Goal: Information Seeking & Learning: Understand process/instructions

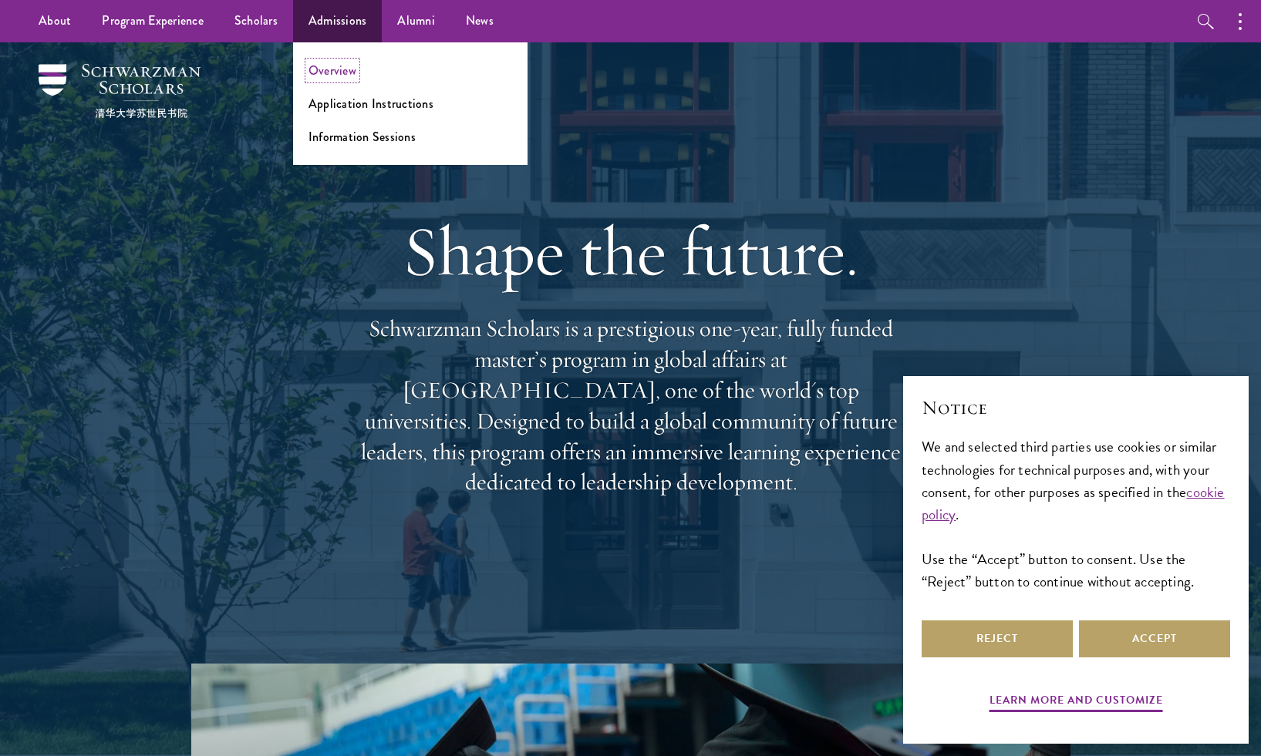
click at [334, 78] on link "Overview" at bounding box center [332, 71] width 48 height 18
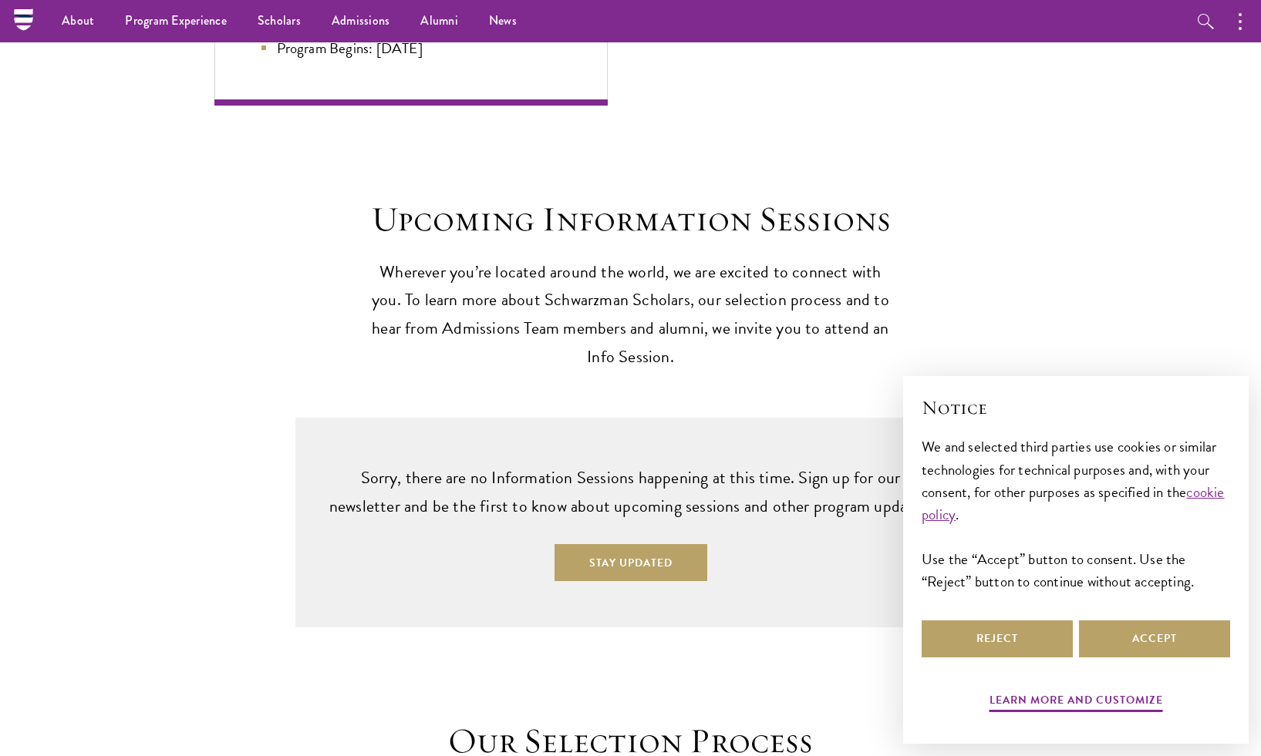
scroll to position [3316, 0]
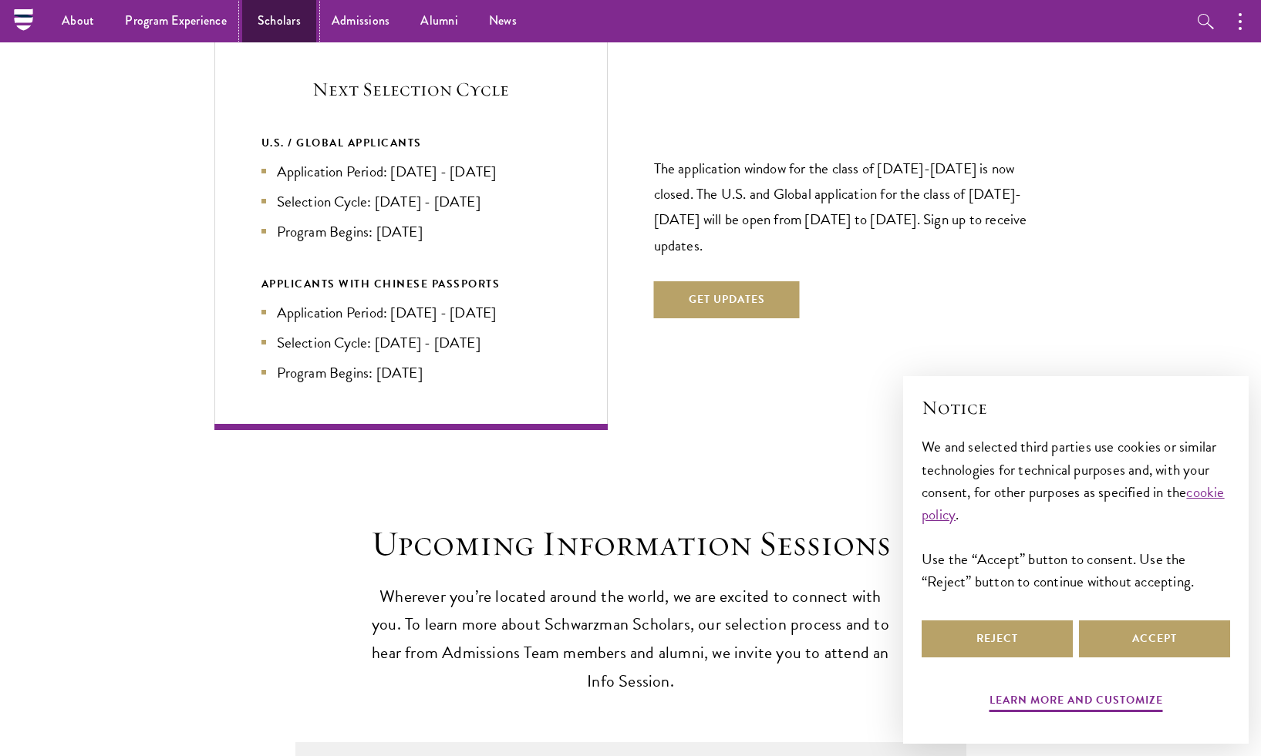
click at [268, 15] on link "Scholars" at bounding box center [279, 21] width 74 height 42
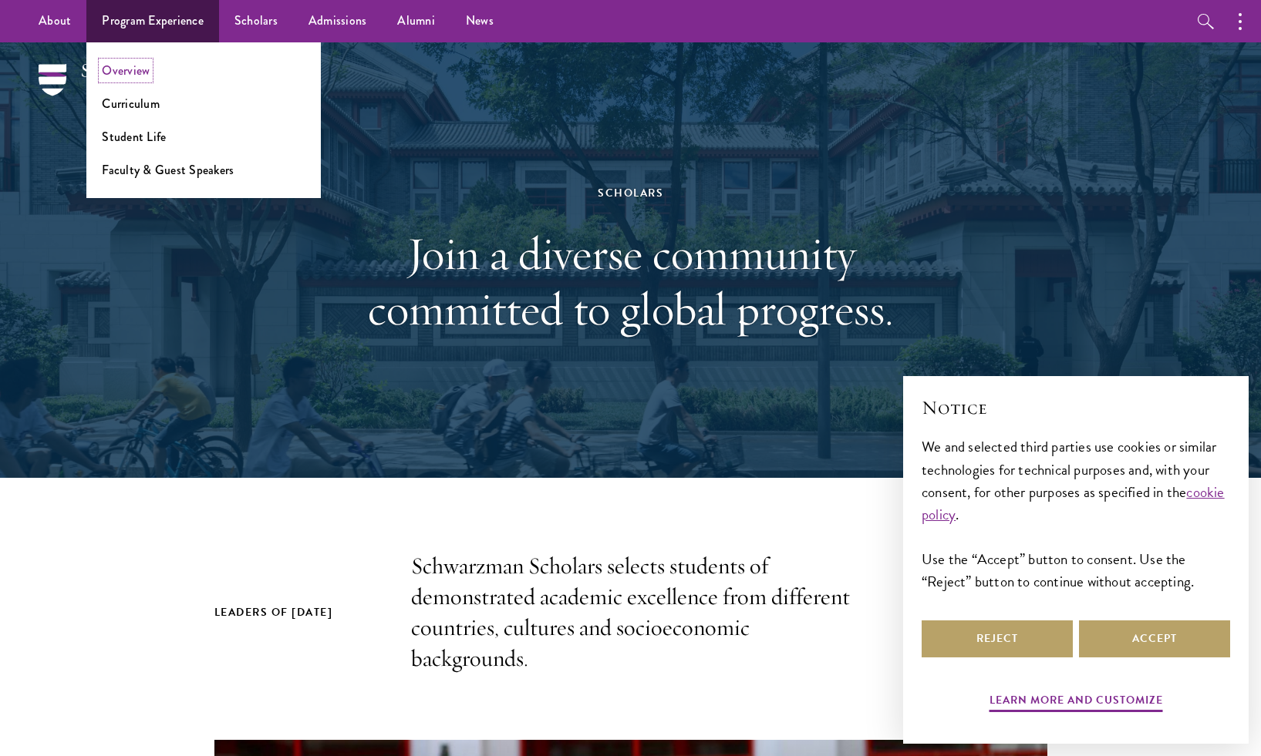
click at [129, 67] on link "Overview" at bounding box center [126, 71] width 48 height 18
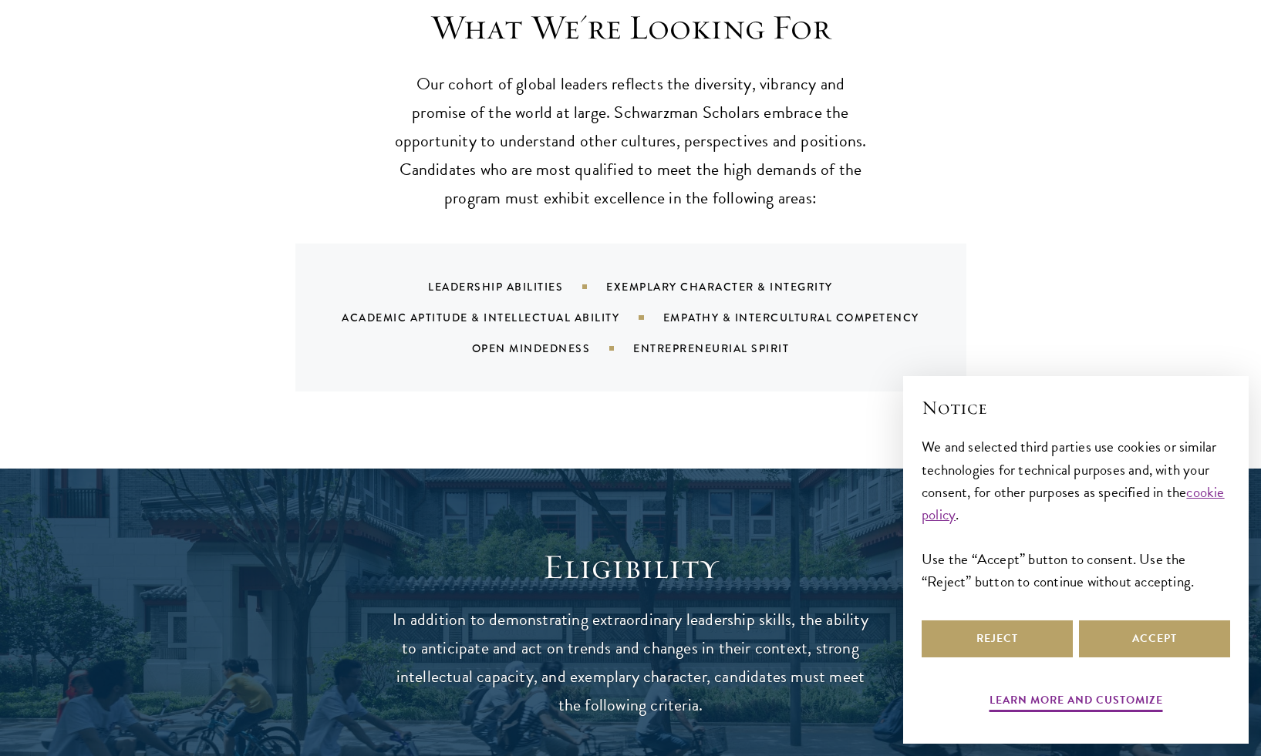
scroll to position [1548, 0]
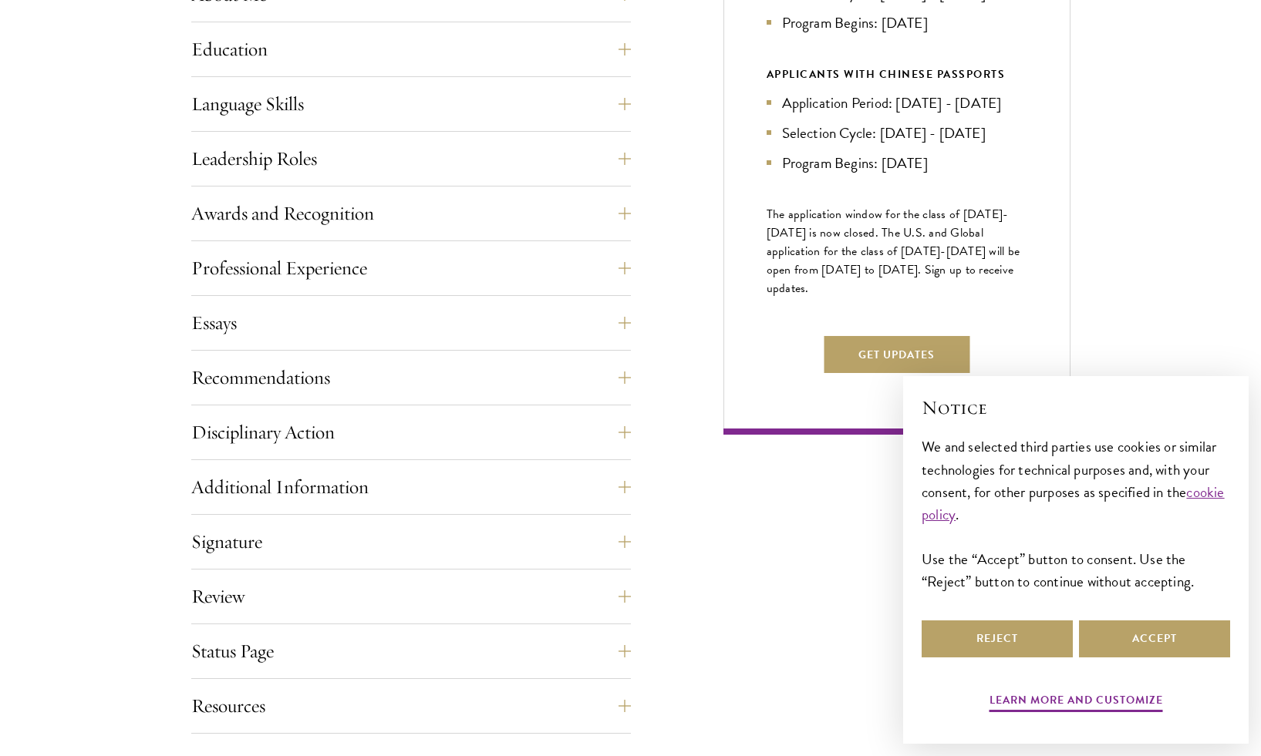
scroll to position [808, 0]
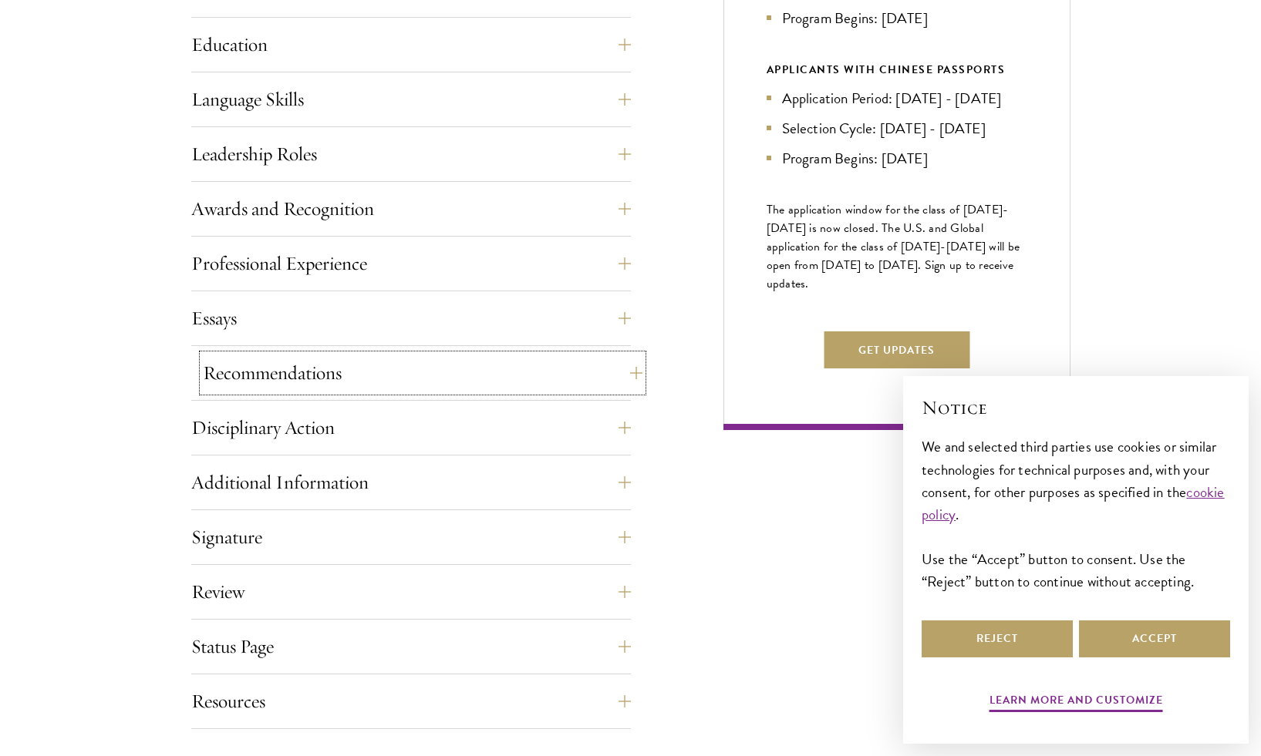
click at [291, 365] on button "Recommendations" at bounding box center [423, 373] width 440 height 37
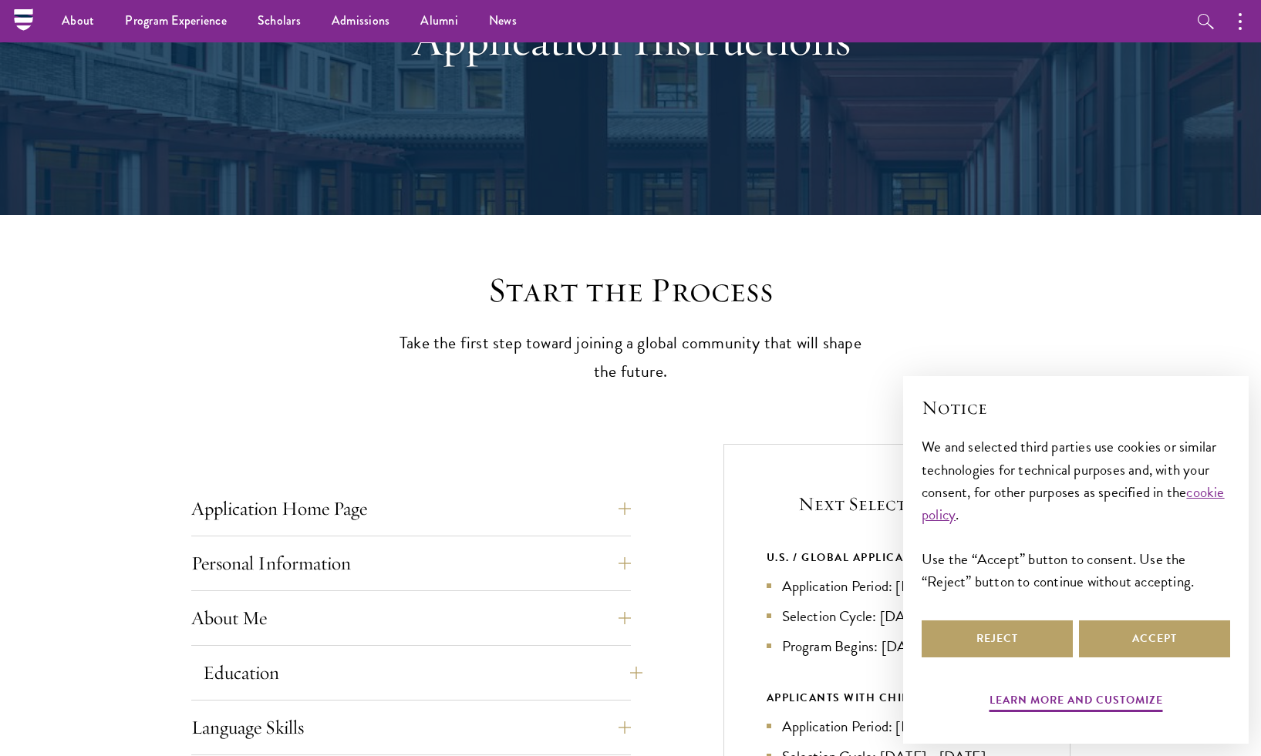
scroll to position [136, 0]
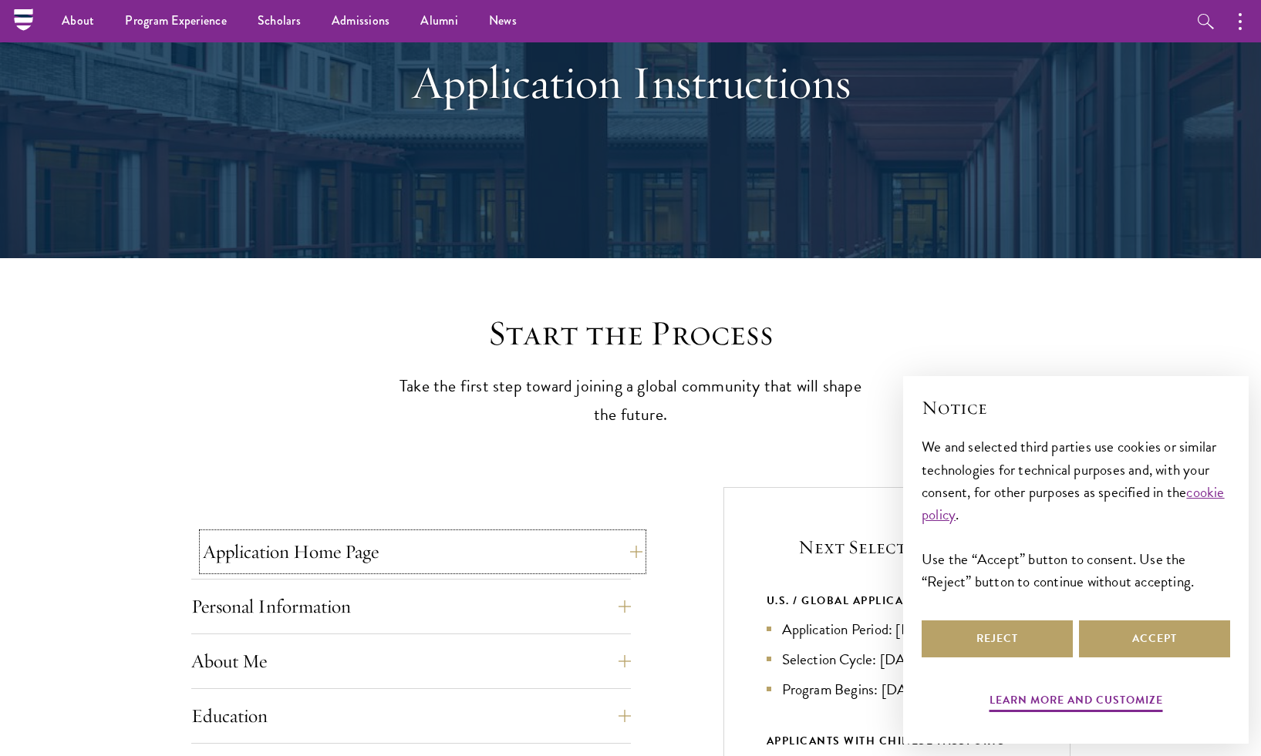
click at [372, 547] on button "Application Home Page" at bounding box center [423, 552] width 440 height 37
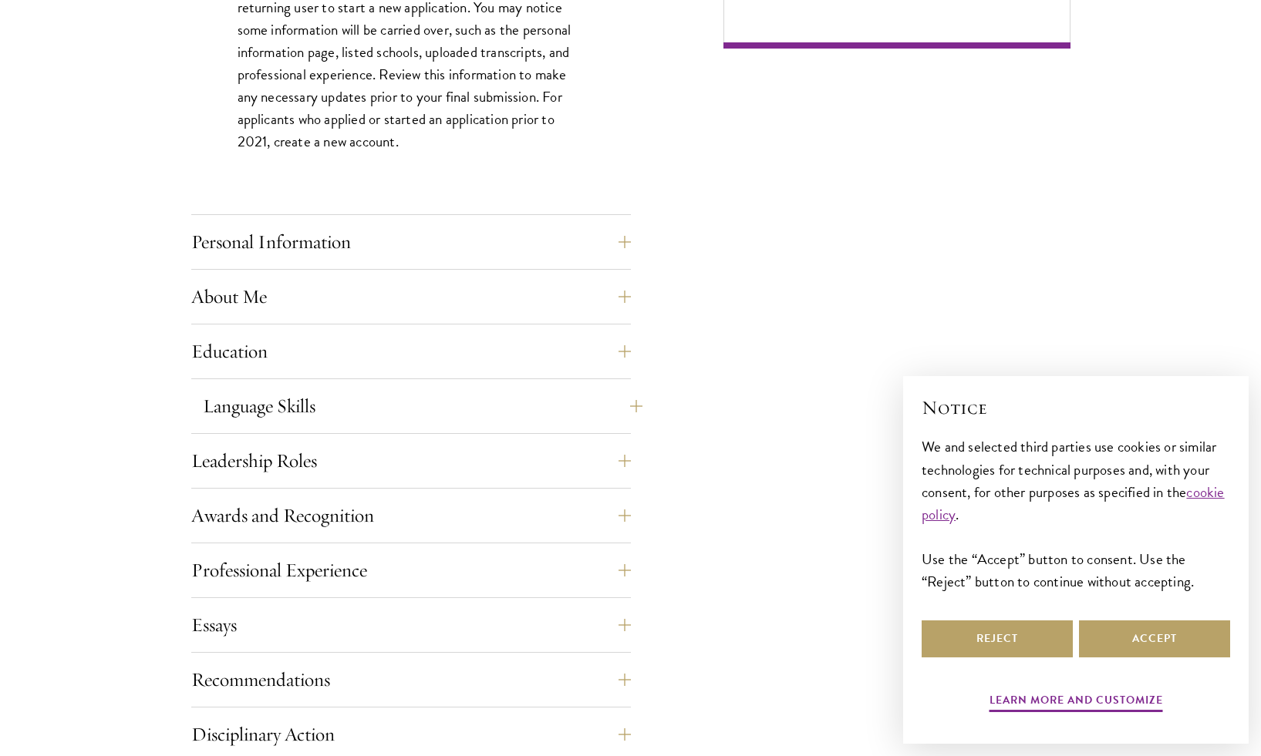
scroll to position [1191, 0]
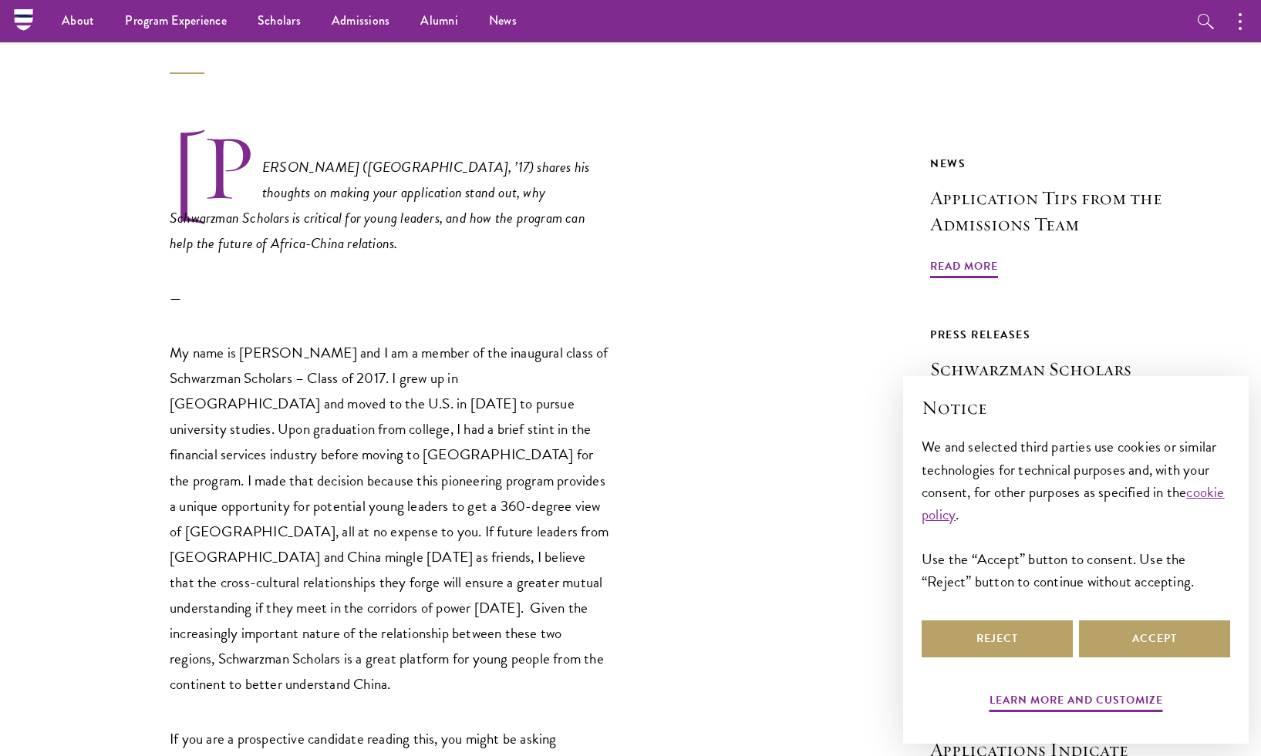
scroll to position [2918, 0]
